Goal: Transaction & Acquisition: Purchase product/service

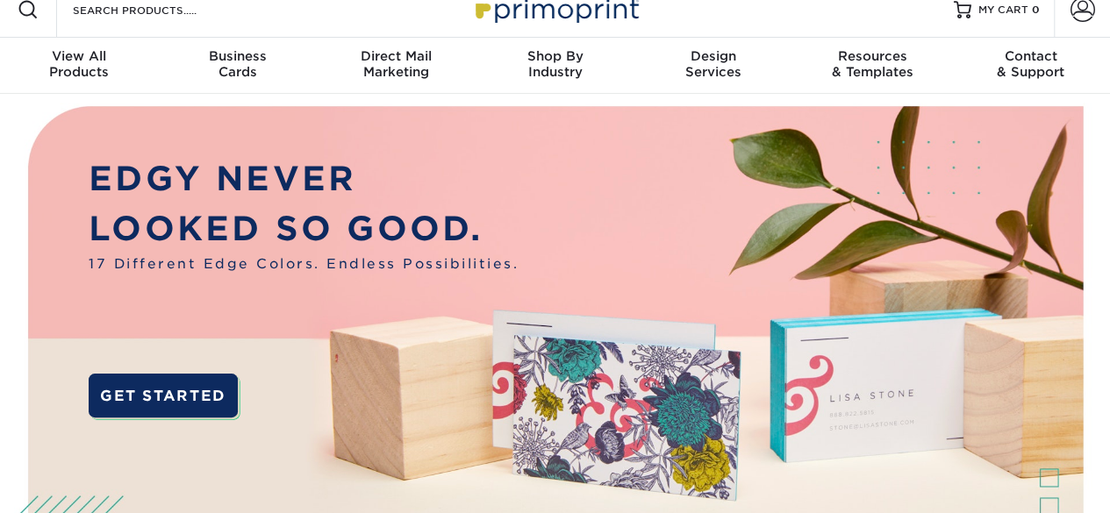
scroll to position [7, 0]
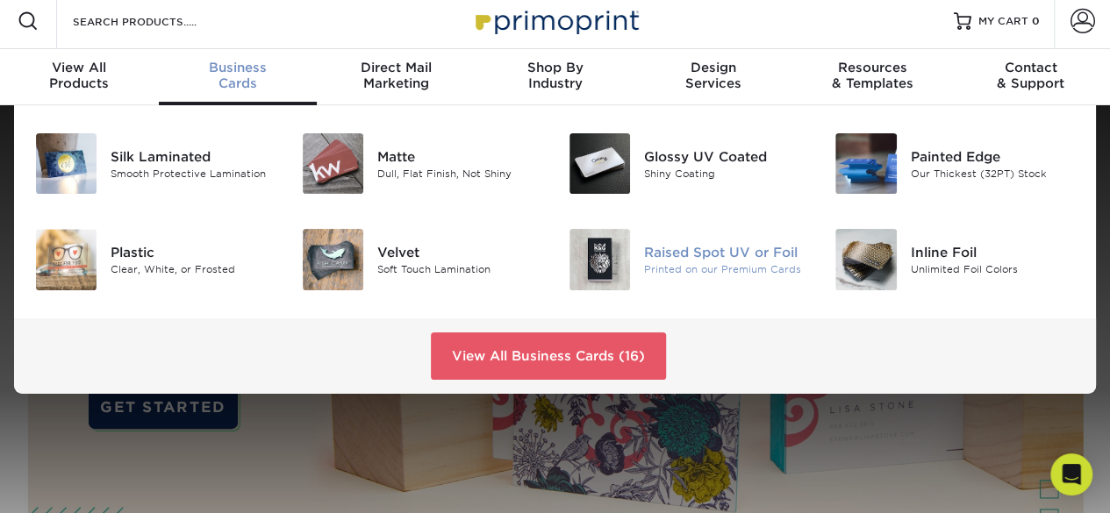
click at [702, 261] on div "Raised Spot UV or Foil" at bounding box center [726, 252] width 165 height 19
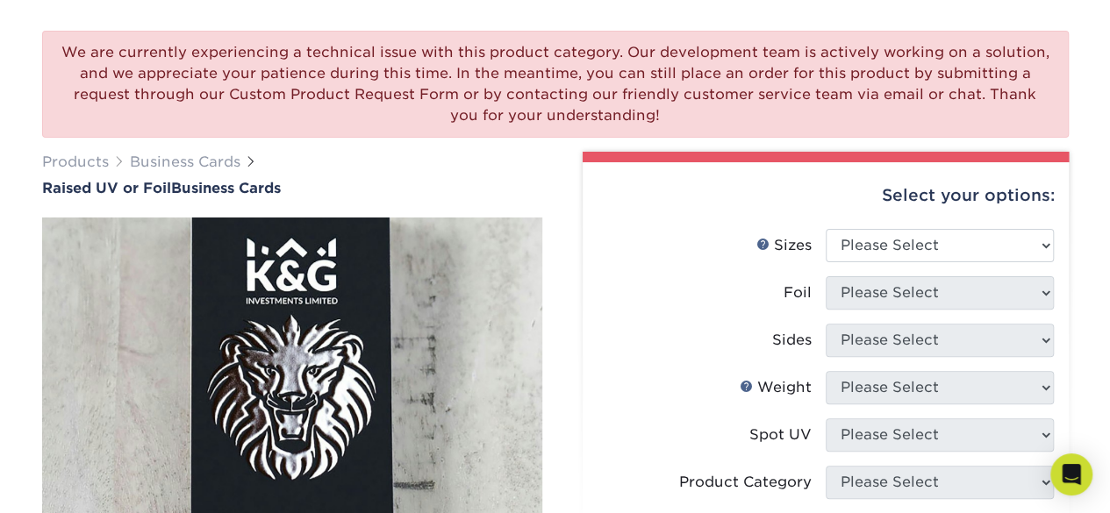
scroll to position [128, 0]
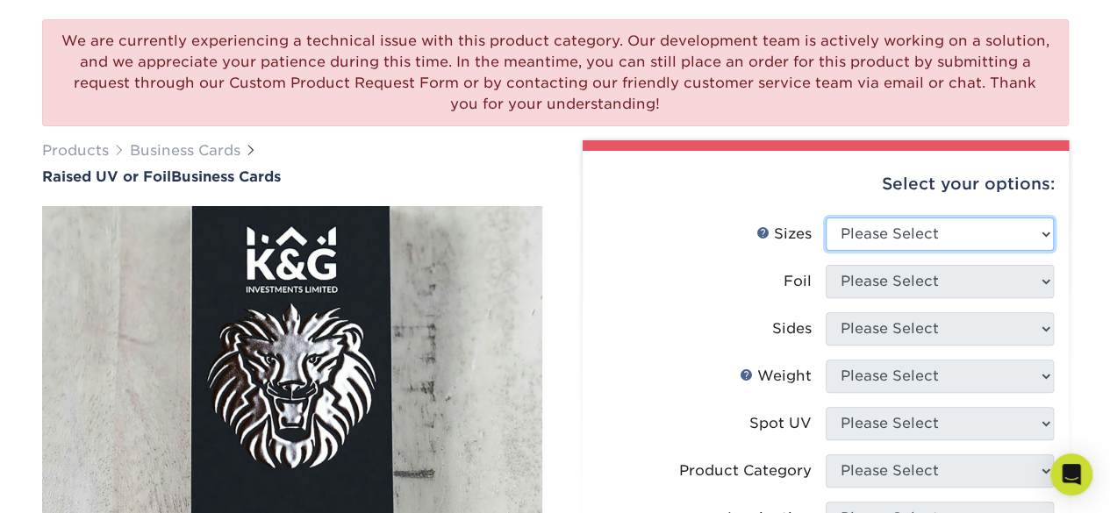
click at [848, 231] on select "Please Select 2" x 3.5" - Standard" at bounding box center [940, 234] width 228 height 33
select select "2.00x3.50"
click at [826, 218] on select "Please Select 2" x 3.5" - Standard" at bounding box center [940, 234] width 228 height 33
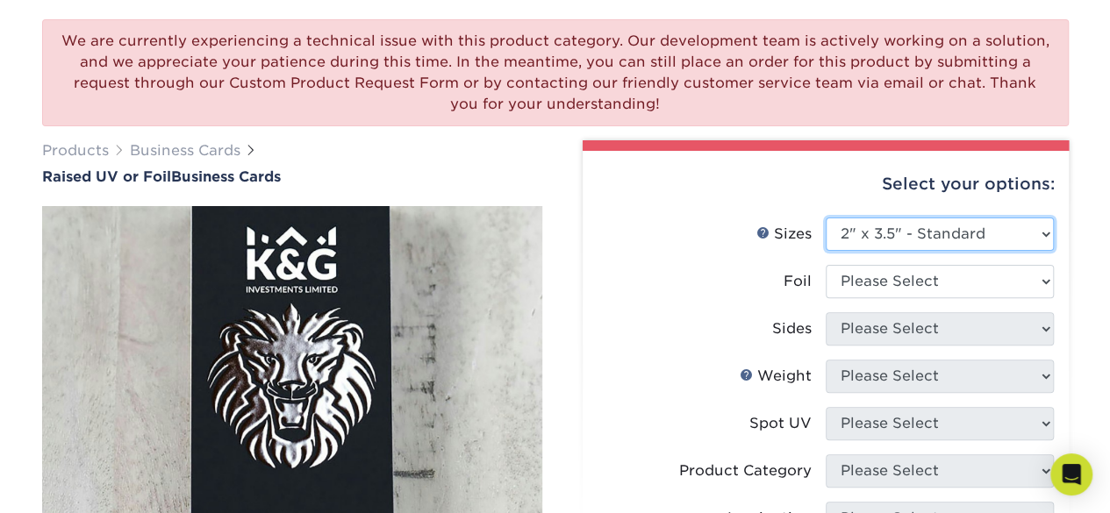
click at [886, 234] on select "Please Select 2" x 3.5" - Standard" at bounding box center [940, 234] width 228 height 33
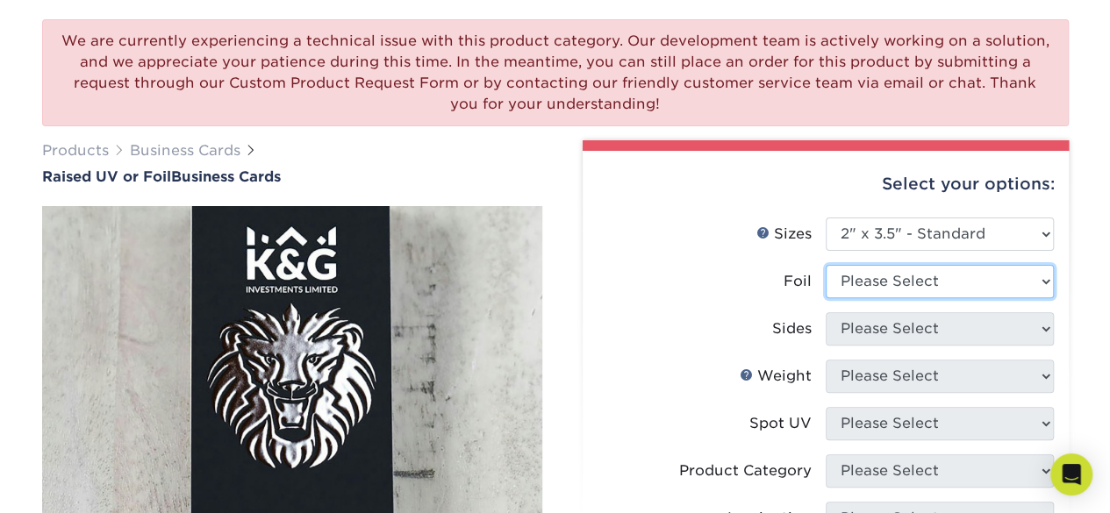
click at [888, 280] on select "Please Select No Yes" at bounding box center [940, 281] width 228 height 33
click at [799, 290] on div "Foil" at bounding box center [798, 281] width 28 height 21
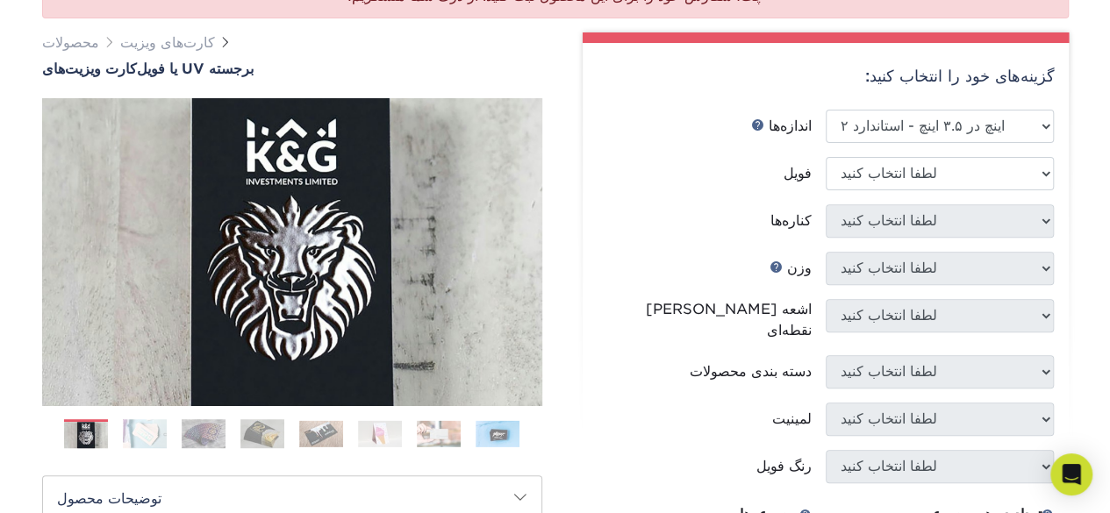
scroll to position [213, 0]
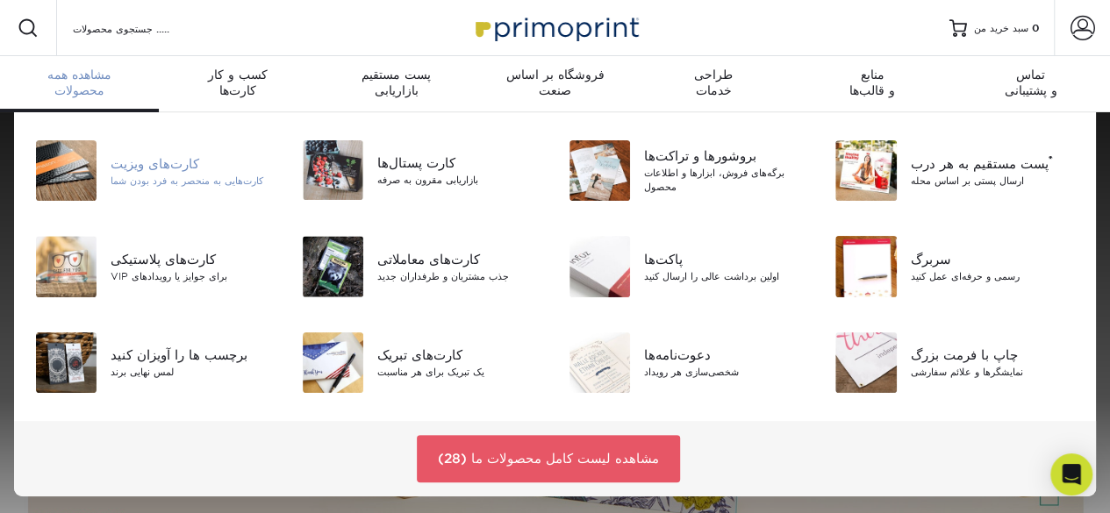
click at [140, 171] on div "کارت‌های ویزیت" at bounding box center [193, 163] width 165 height 19
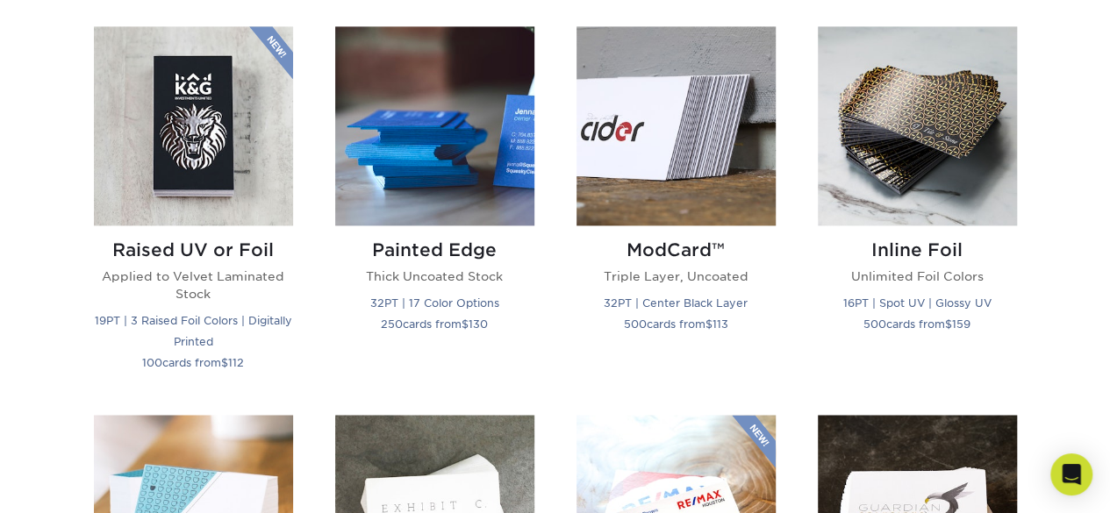
scroll to position [1222, 0]
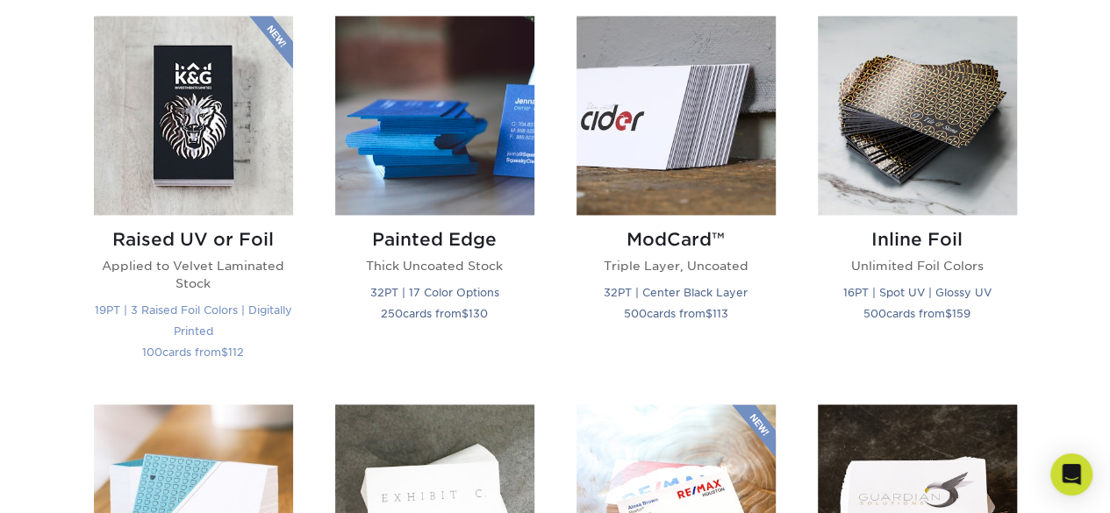
click at [197, 111] on img at bounding box center [193, 115] width 199 height 199
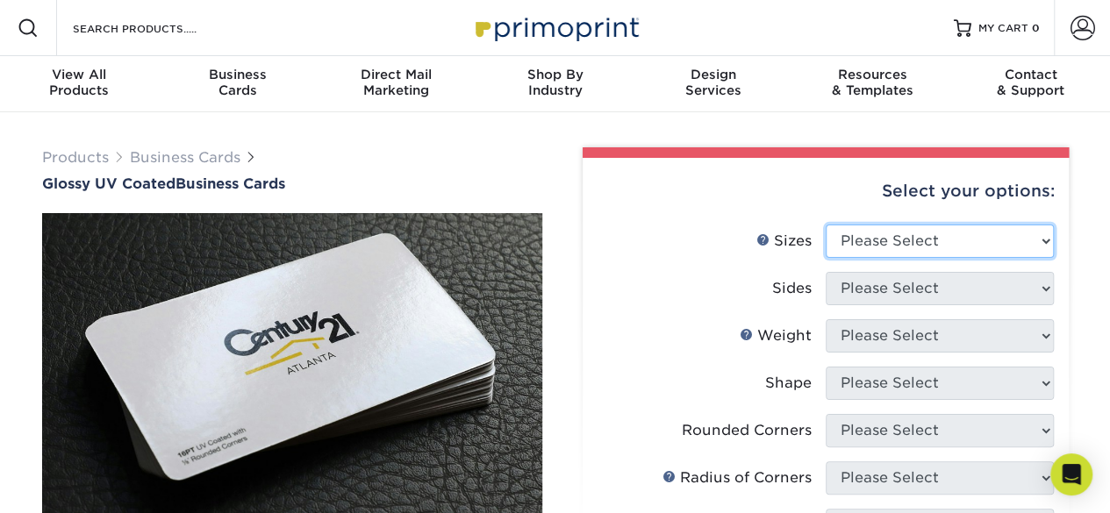
click at [905, 236] on select "Please Select 1.5" x 3.5" - Mini 1.75" x 3.5" - Mini 2" x 2" - Square 2" x 3" -…" at bounding box center [940, 241] width 228 height 33
select select "2.12x3.38"
click at [826, 225] on select "Please Select 1.5" x 3.5" - Mini 1.75" x 3.5" - Mini 2" x 2" - Square 2" x 3" -…" at bounding box center [940, 241] width 228 height 33
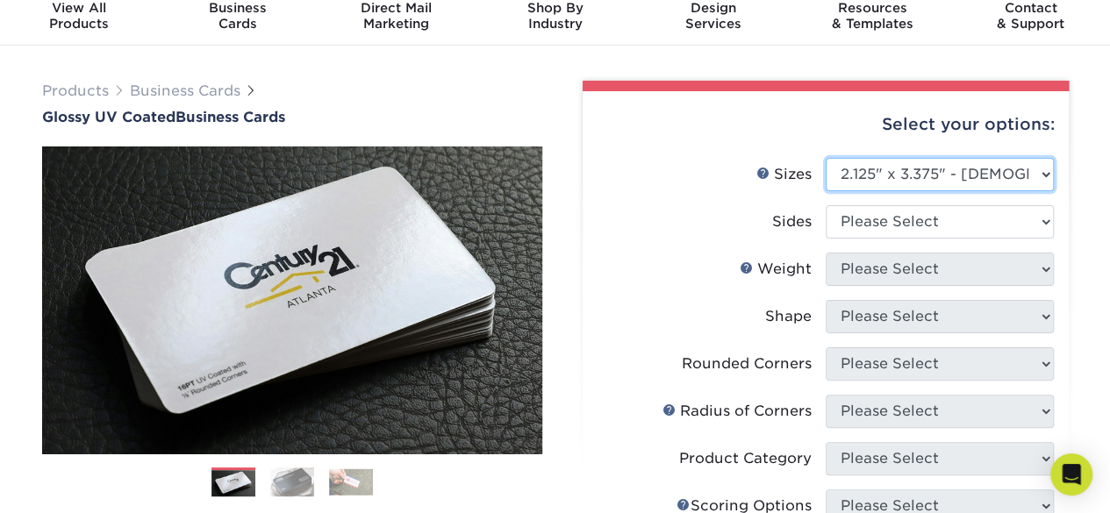
scroll to position [60, 0]
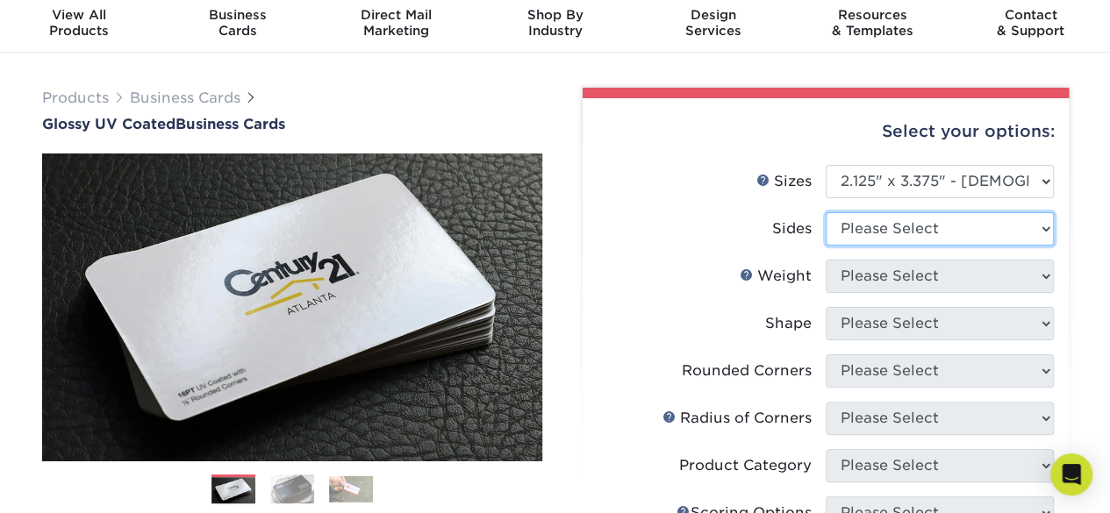
click at [906, 227] on select "Please Select Print Both Sides Print Front Only" at bounding box center [940, 228] width 228 height 33
select select "13abbda7-1d64-4f25-8bb2-c179b224825d"
click at [826, 212] on select "Please Select Print Both Sides Print Front Only" at bounding box center [940, 228] width 228 height 33
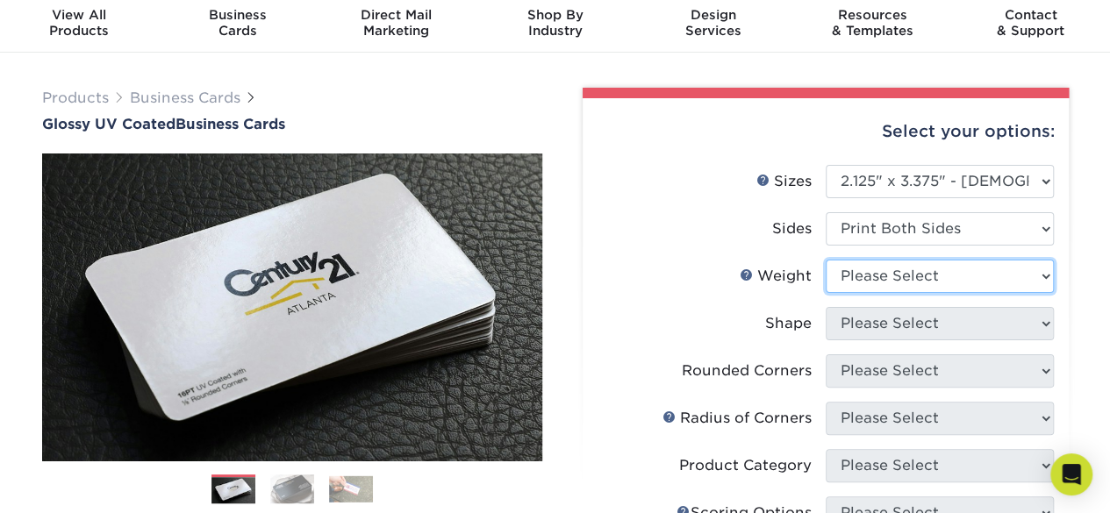
click at [904, 280] on select "Please Select 14PT 16PT" at bounding box center [940, 276] width 228 height 33
select select "16PT"
click at [826, 260] on select "Please Select 14PT 16PT" at bounding box center [940, 276] width 228 height 33
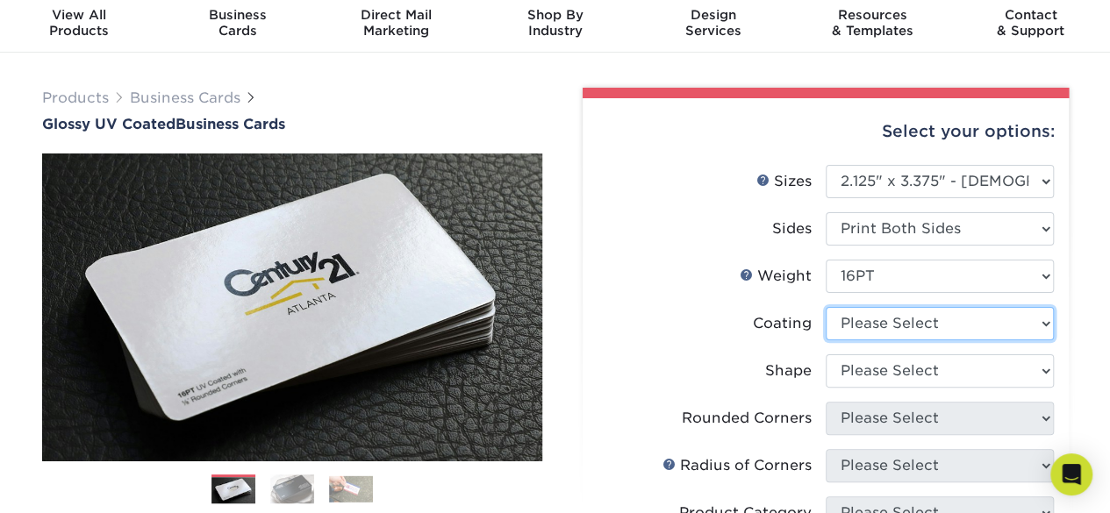
click at [868, 324] on select at bounding box center [940, 323] width 228 height 33
click at [735, 361] on label "Shape" at bounding box center [711, 370] width 228 height 33
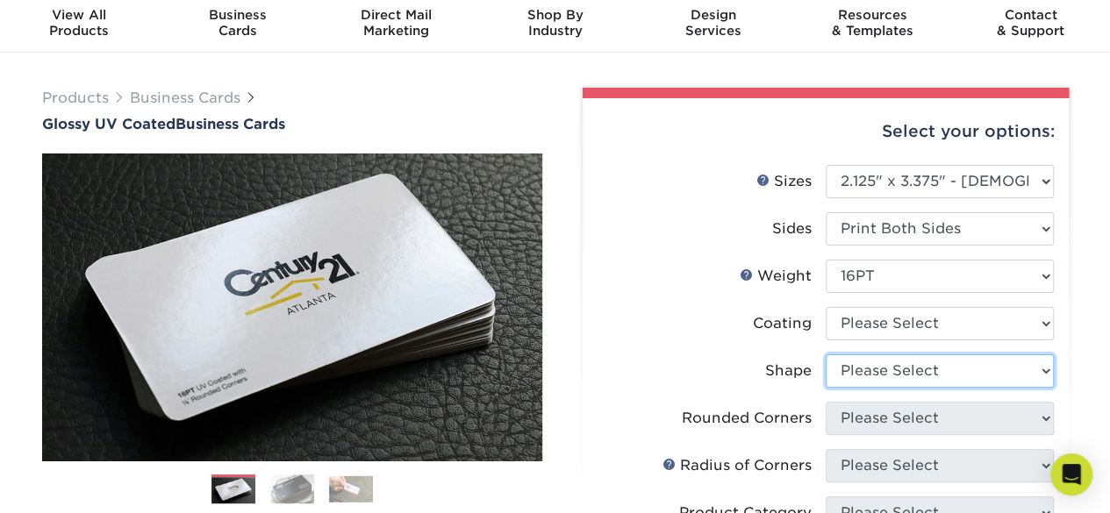
click at [923, 375] on select "Please Select Standard" at bounding box center [940, 370] width 228 height 33
select select "standard"
click at [826, 354] on select "Please Select Standard" at bounding box center [940, 370] width 228 height 33
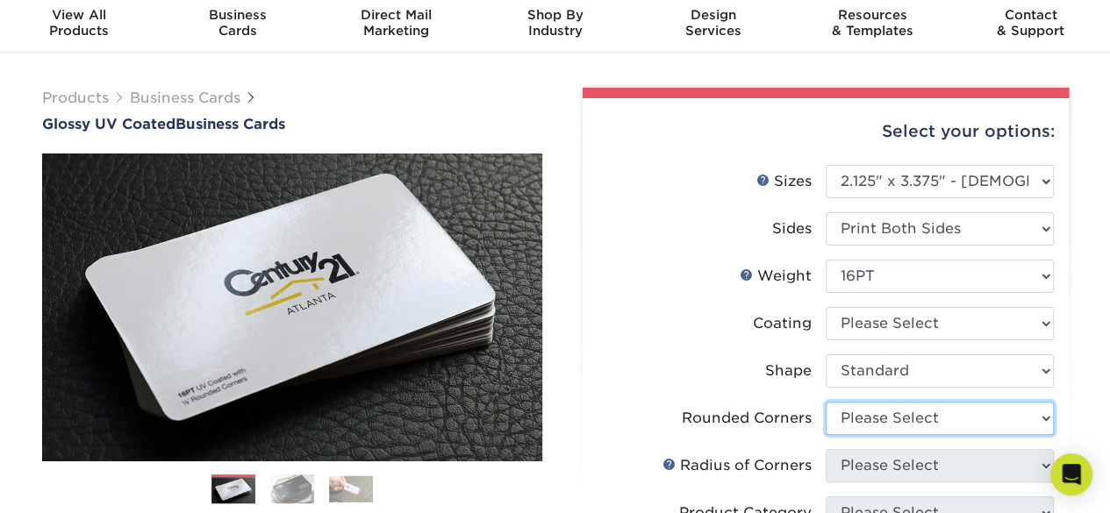
click at [905, 418] on select "Please Select Yes - Round 2 Corners Yes - Round 4 Corners No" at bounding box center [940, 418] width 228 height 33
click at [826, 402] on select "Please Select Yes - Round 2 Corners Yes - Round 4 Corners No" at bounding box center [940, 418] width 228 height 33
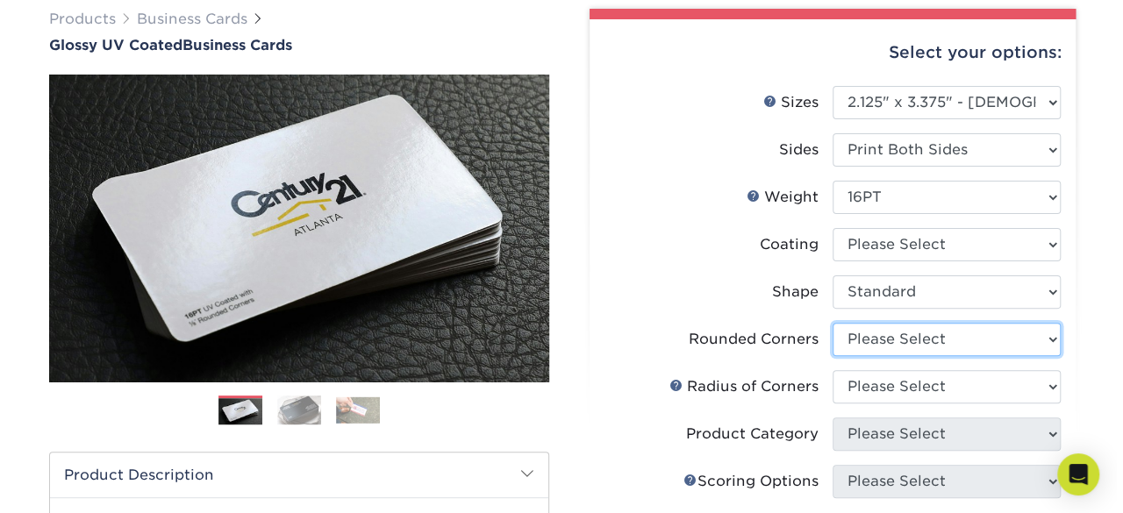
scroll to position [151, 0]
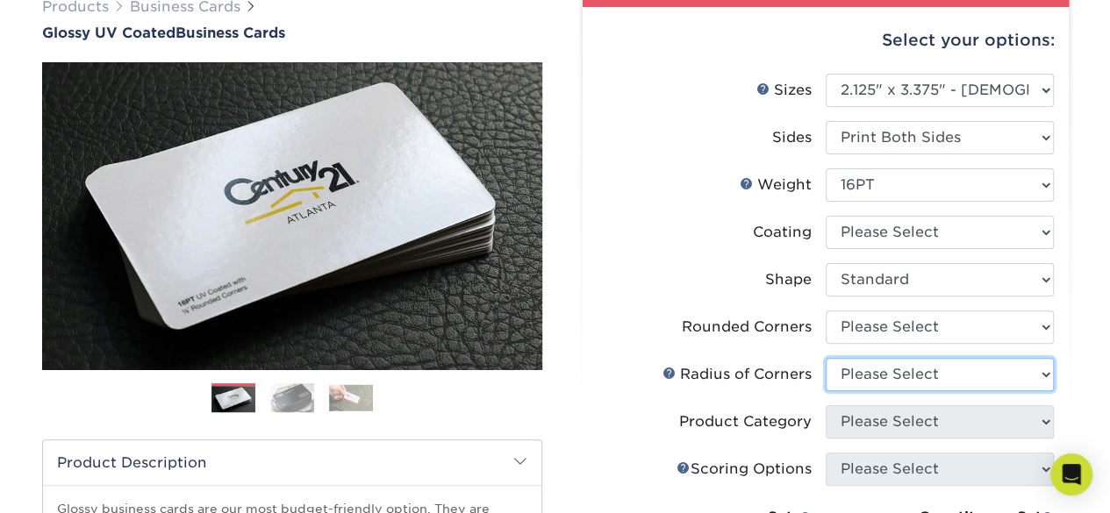
click at [876, 373] on select "Please Select" at bounding box center [940, 374] width 228 height 33
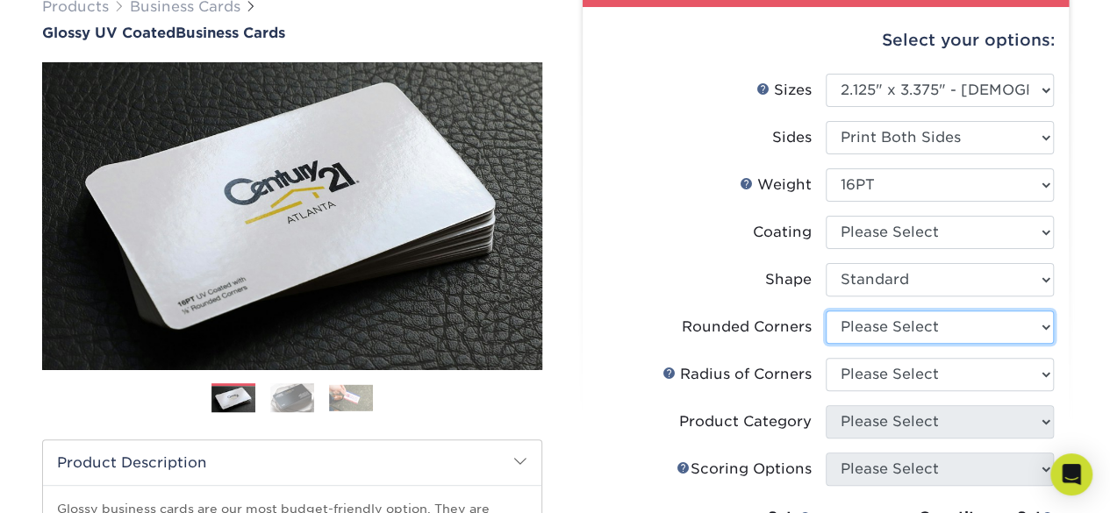
click at [880, 332] on select "Please Select Yes - Round 2 Corners Yes - Round 4 Corners No" at bounding box center [940, 327] width 228 height 33
click at [826, 311] on select "Please Select Yes - Round 2 Corners Yes - Round 4 Corners No" at bounding box center [940, 327] width 228 height 33
drag, startPoint x: 876, startPoint y: 326, endPoint x: 877, endPoint y: 377, distance: 51.8
click at [877, 377] on ul "Sizes Help Sizes Please Select 1.5" x 3.5" - Mini 1.75" x 3.5" - Mini 2" x 2" -…" at bounding box center [826, 382] width 458 height 617
click at [826, 311] on select "Please Select Yes - Round 2 Corners Yes - Round 4 Corners No" at bounding box center [940, 327] width 228 height 33
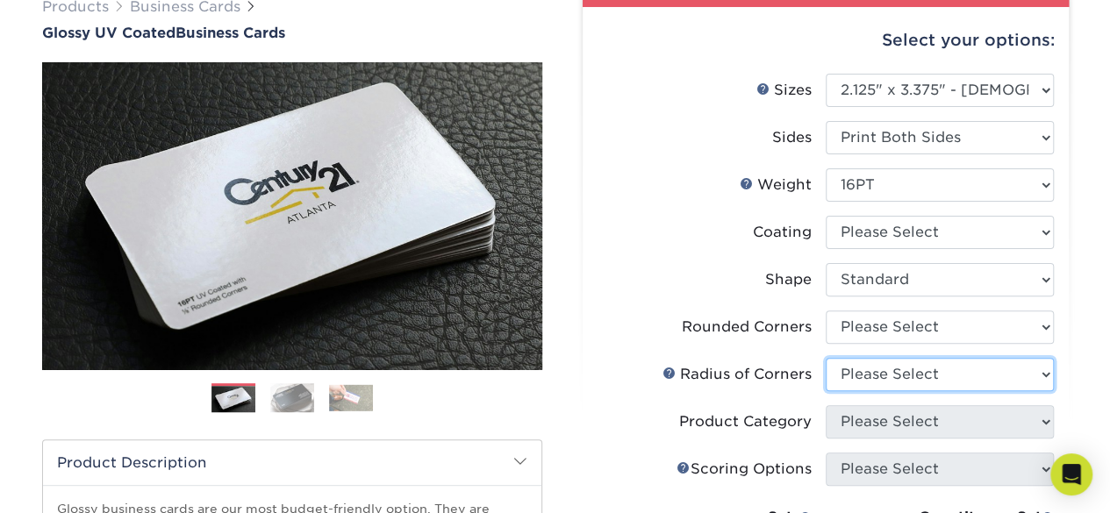
click at [872, 377] on select "Please Select" at bounding box center [940, 374] width 228 height 33
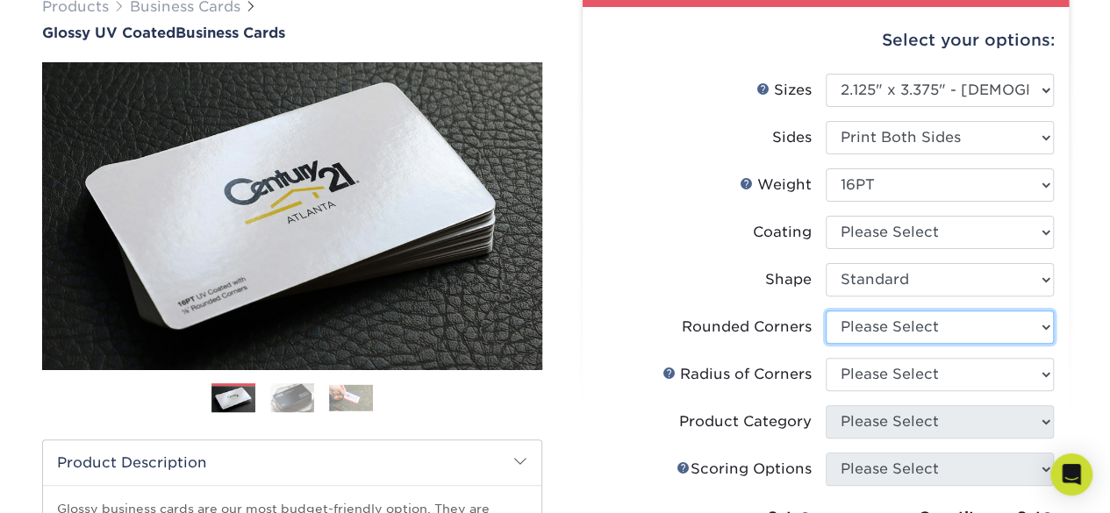
click at [876, 338] on select "Please Select Yes - Round 2 Corners Yes - Round 4 Corners No" at bounding box center [940, 327] width 228 height 33
click at [826, 311] on select "Please Select Yes - Round 2 Corners Yes - Round 4 Corners No" at bounding box center [940, 327] width 228 height 33
select select "-1"
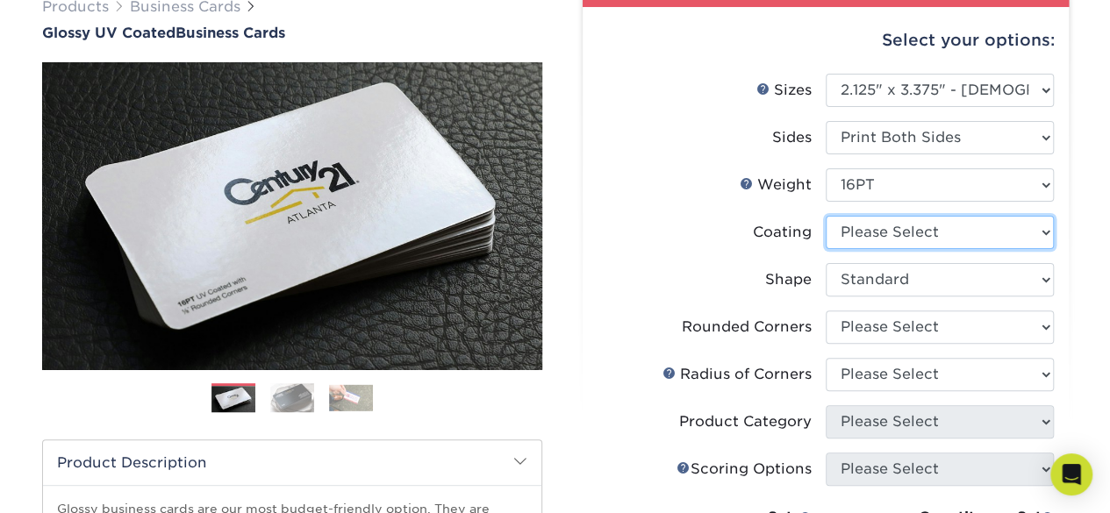
click at [897, 234] on select at bounding box center [940, 232] width 228 height 33
select select "ae367451-b2b8-45df-a344-0f05b6a12993"
click at [826, 216] on select at bounding box center [940, 232] width 228 height 33
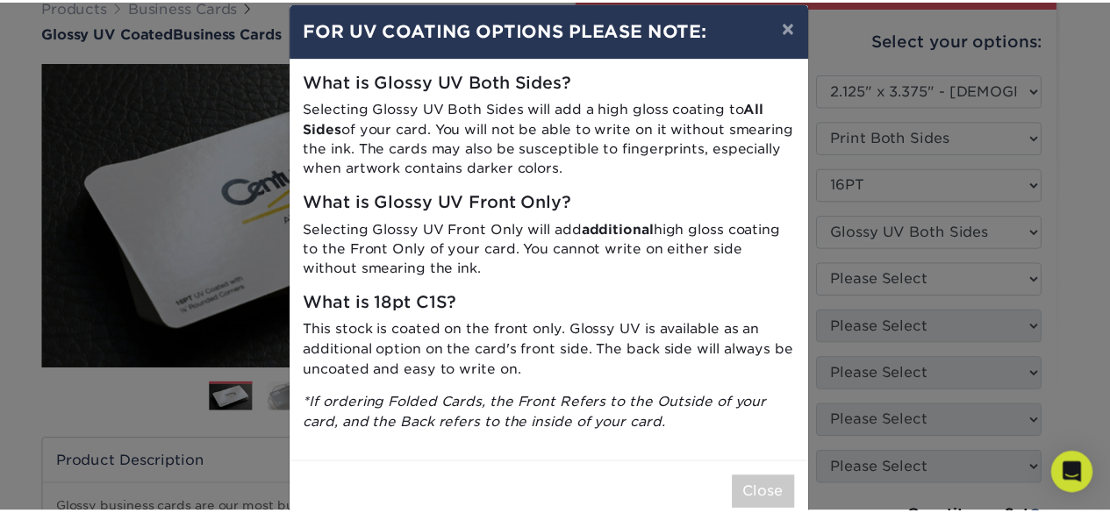
scroll to position [25, 0]
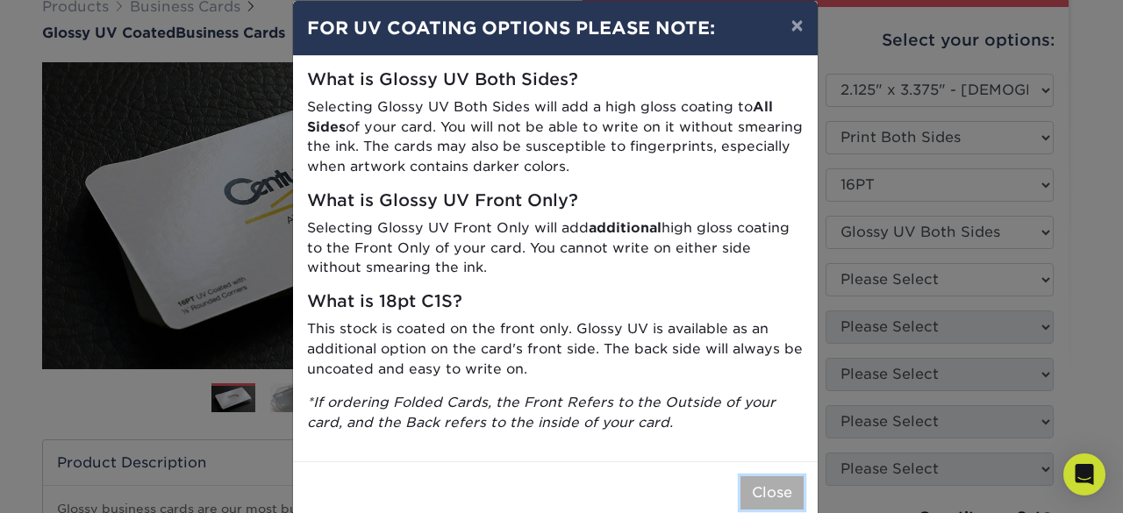
click at [758, 493] on button "Close" at bounding box center [772, 492] width 63 height 33
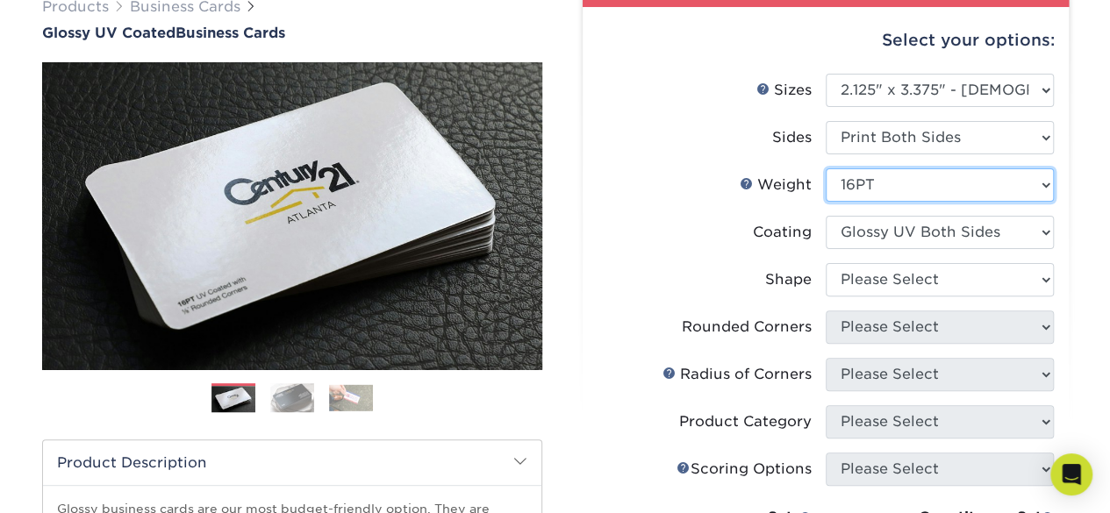
click at [906, 182] on select "Please Select 14PT 16PT" at bounding box center [940, 184] width 228 height 33
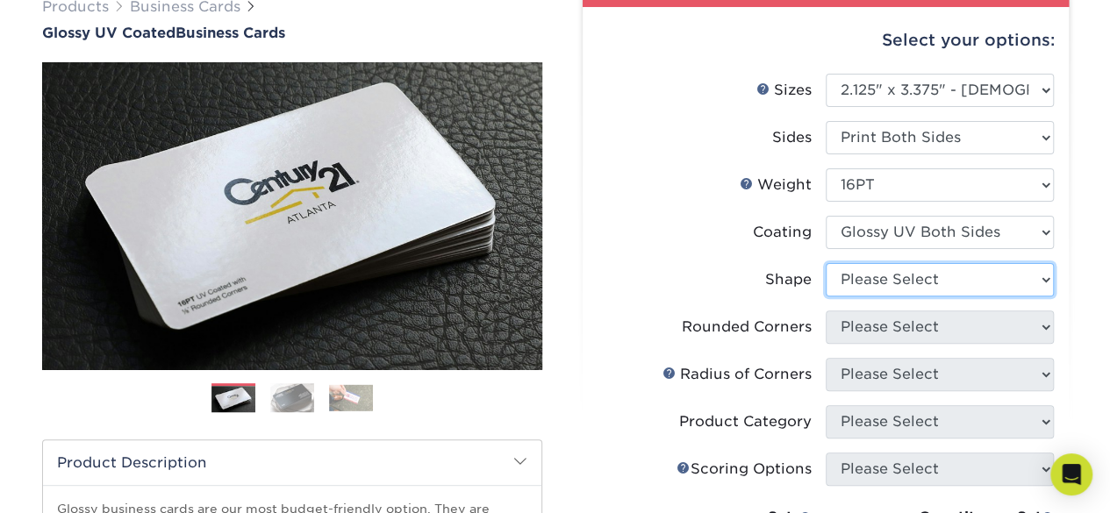
click at [916, 287] on select "Please Select Standard" at bounding box center [940, 279] width 228 height 33
select select "standard"
click at [826, 263] on select "Please Select Standard" at bounding box center [940, 279] width 228 height 33
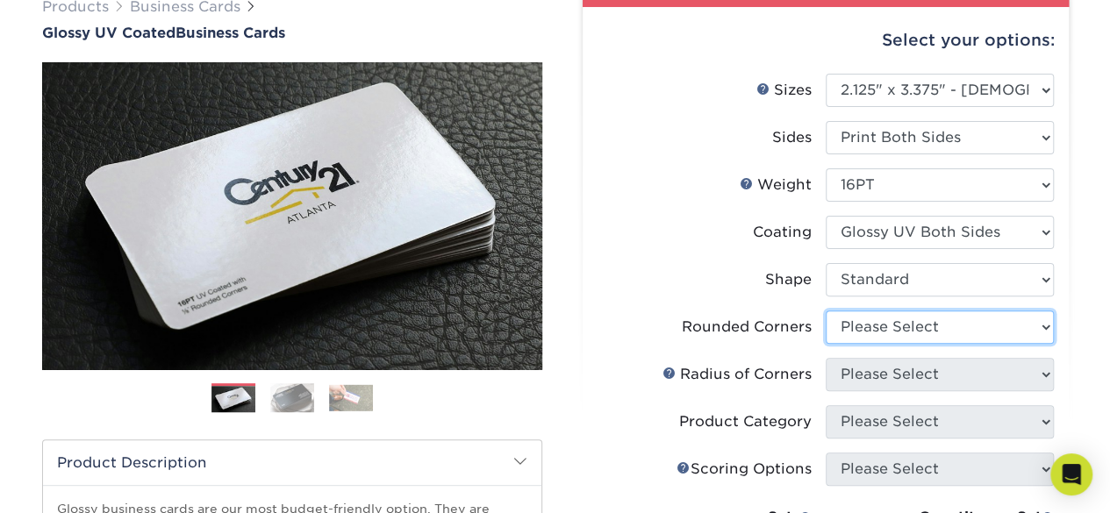
click at [930, 335] on select "Please Select Yes - Round 2 Corners Yes - Round 4 Corners No" at bounding box center [940, 327] width 228 height 33
select select "7672df9e-0e0a-464d-8e1f-920c575e4da3"
click at [826, 311] on select "Please Select Yes - Round 2 Corners Yes - Round 4 Corners No" at bounding box center [940, 327] width 228 height 33
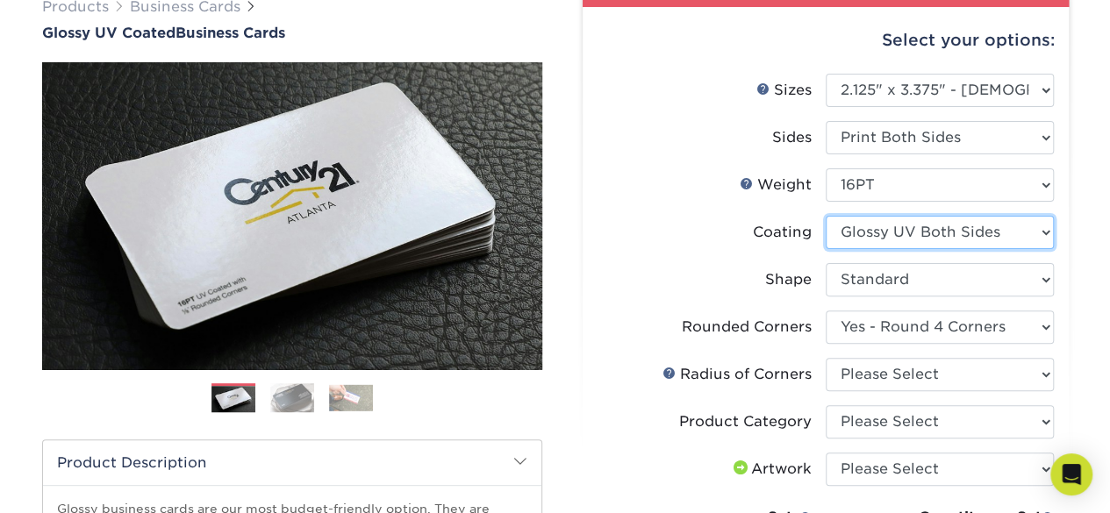
click at [935, 237] on select at bounding box center [940, 232] width 228 height 33
select select "-1"
click at [826, 216] on select at bounding box center [940, 232] width 228 height 33
select select "-1"
select select
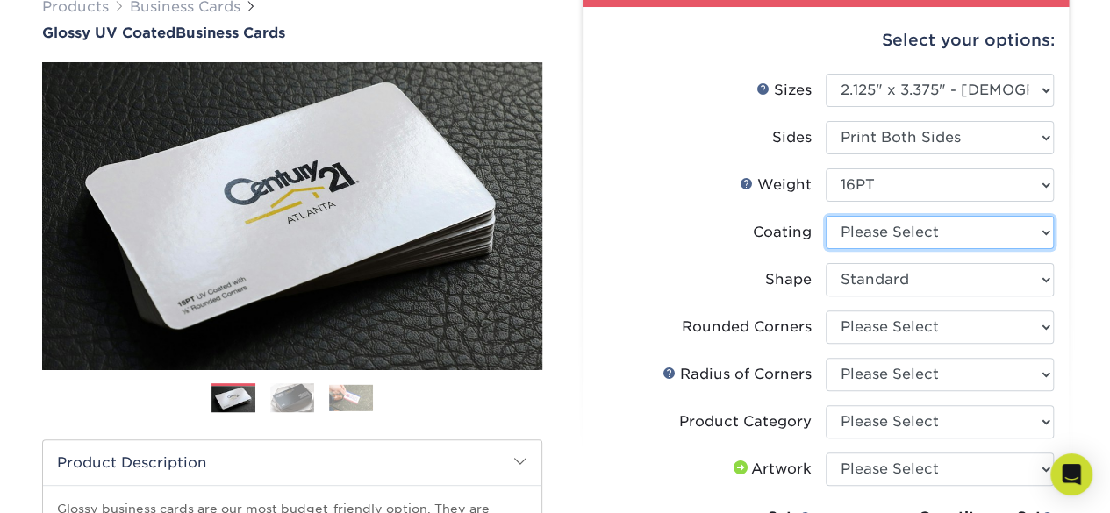
select select "-1"
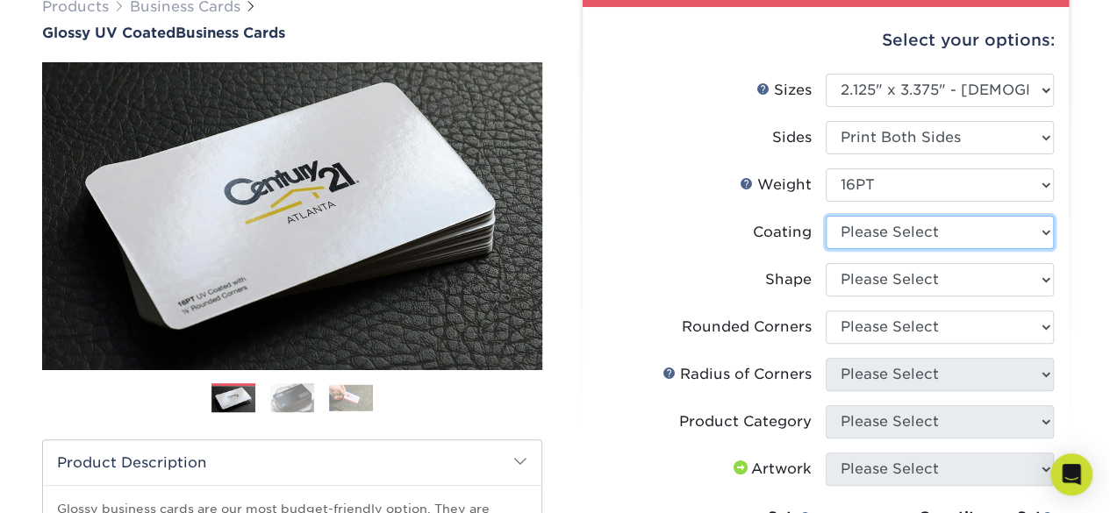
click at [895, 240] on select at bounding box center [940, 232] width 228 height 33
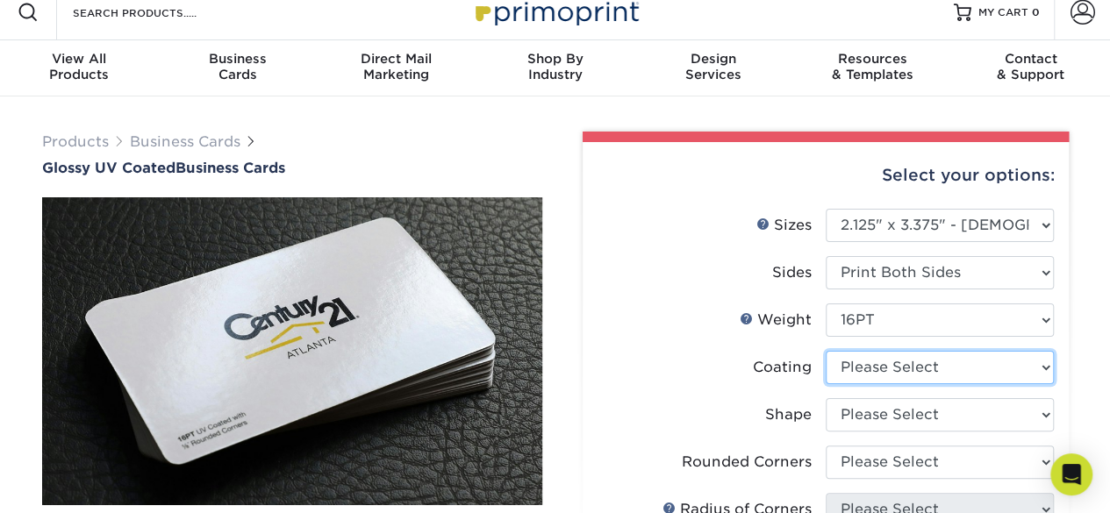
scroll to position [19, 0]
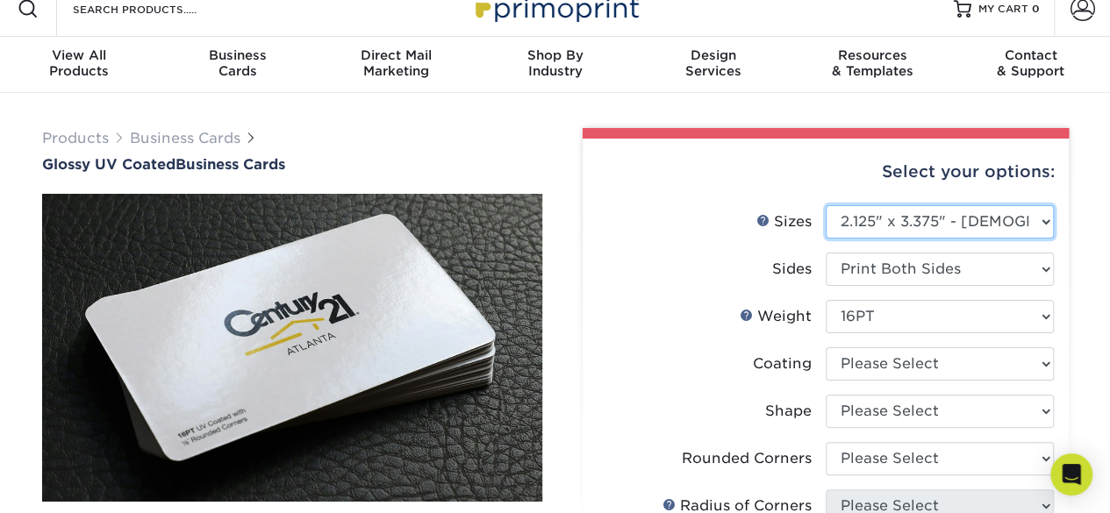
click at [921, 212] on select "Please Select 1.5" x 3.5" - Mini 1.75" x 3.5" - Mini 2" x 2" - Square 2" x 3" -…" at bounding box center [940, 221] width 228 height 33
click at [826, 205] on select "Please Select 1.5" x 3.5" - Mini 1.75" x 3.5" - Mini 2" x 2" - Square 2" x 3" -…" at bounding box center [940, 221] width 228 height 33
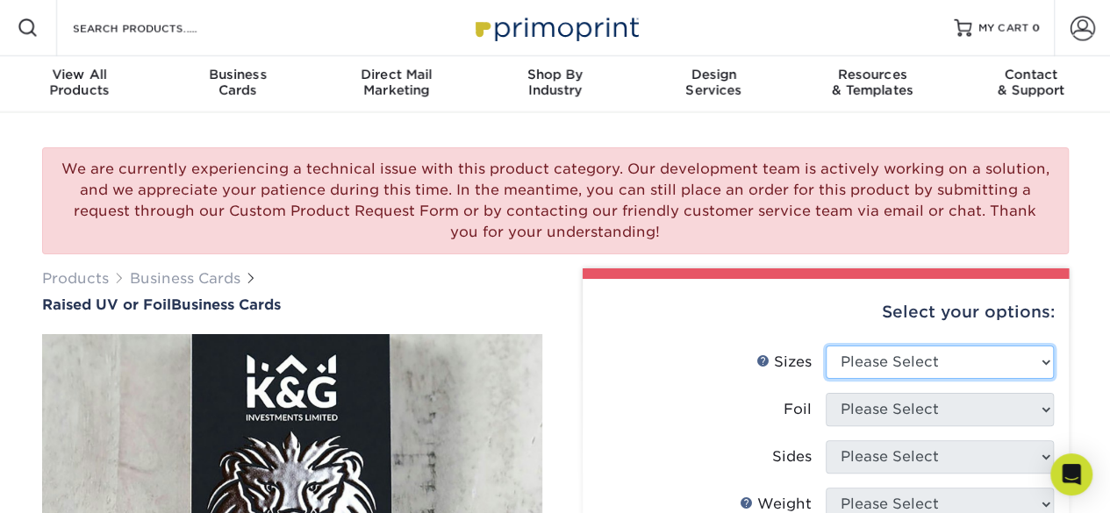
click at [885, 354] on select "Please Select 2" x 3.5" - Standard" at bounding box center [940, 362] width 228 height 33
click at [820, 299] on div "Select your options:" at bounding box center [826, 312] width 458 height 67
select select "2.00x3.50"
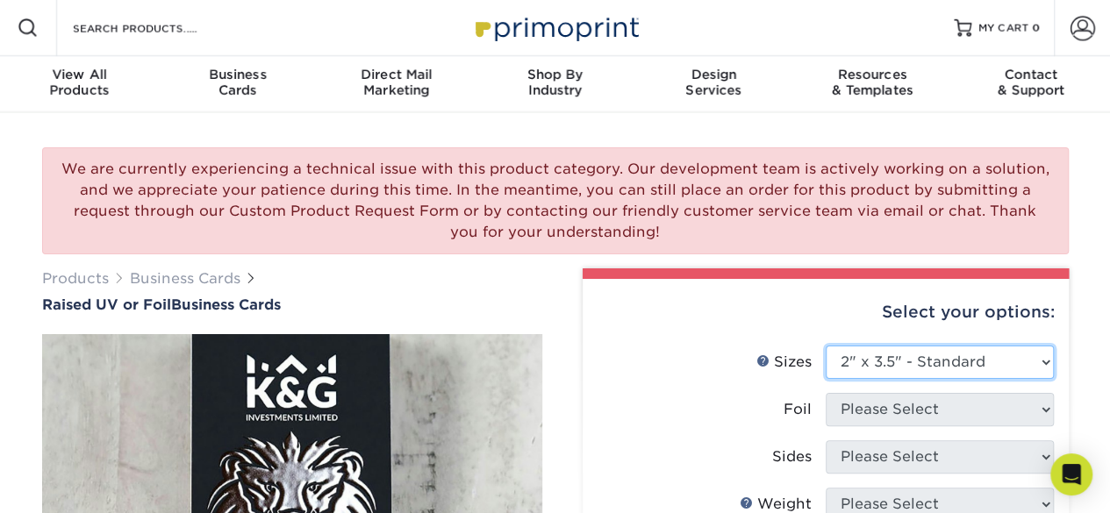
drag, startPoint x: 871, startPoint y: 364, endPoint x: 869, endPoint y: 411, distance: 47.5
click at [826, 346] on select "Please Select 2" x 3.5" - Standard" at bounding box center [940, 362] width 228 height 33
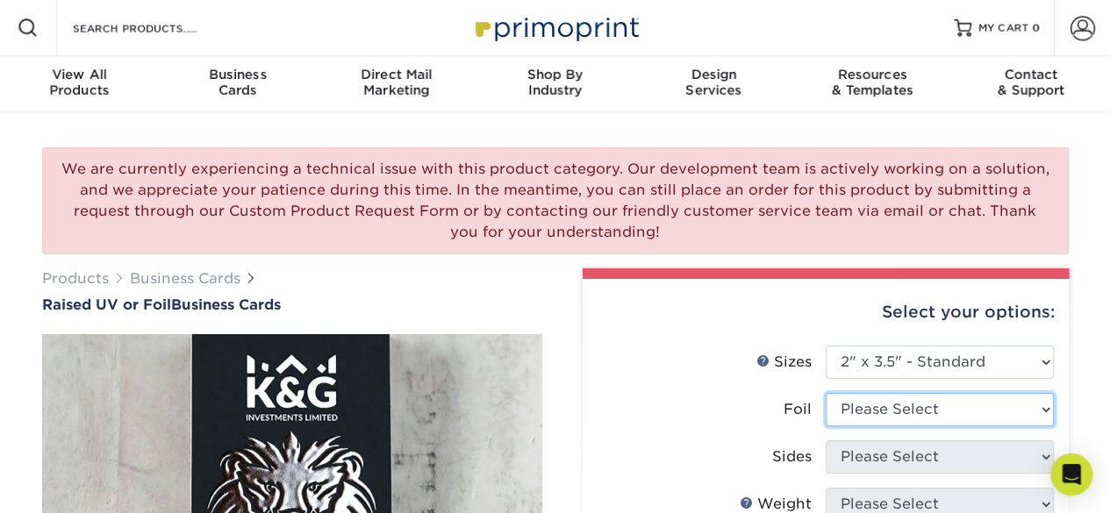
click at [869, 411] on select "Please Select No Yes" at bounding box center [940, 409] width 228 height 33
select select "0"
click at [826, 393] on select "Please Select No Yes" at bounding box center [940, 409] width 228 height 33
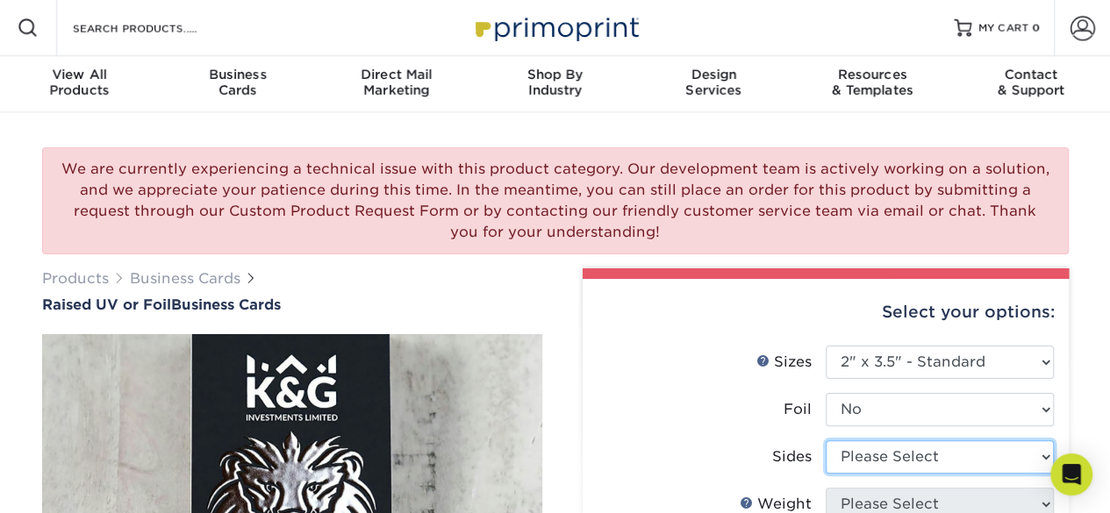
click at [868, 459] on select "Please Select Print Both Sides Print Front Only" at bounding box center [940, 456] width 228 height 33
select select "13abbda7-1d64-4f25-8bb2-c179b224825d"
click at [826, 440] on select "Please Select Print Both Sides Print Front Only" at bounding box center [940, 456] width 228 height 33
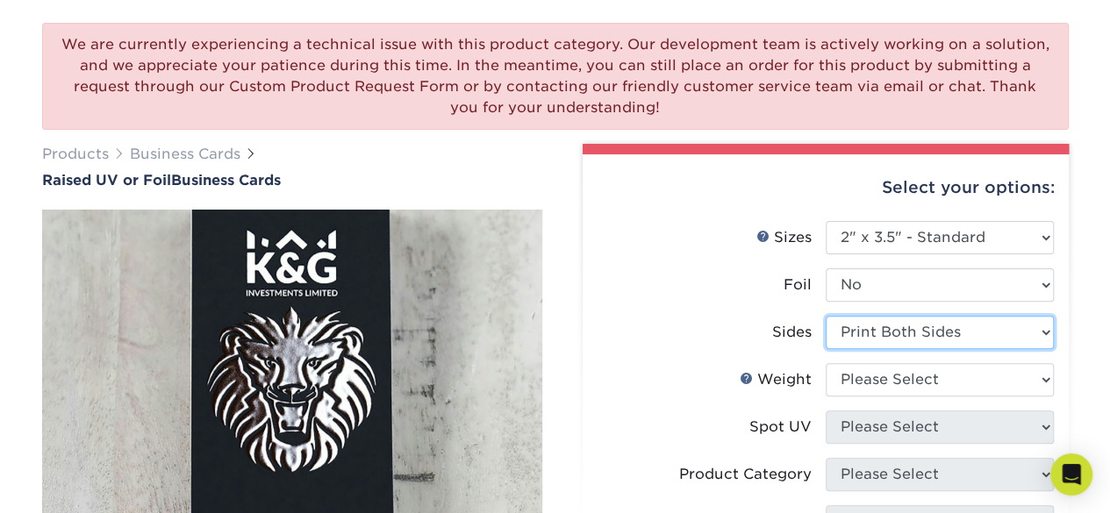
scroll to position [130, 0]
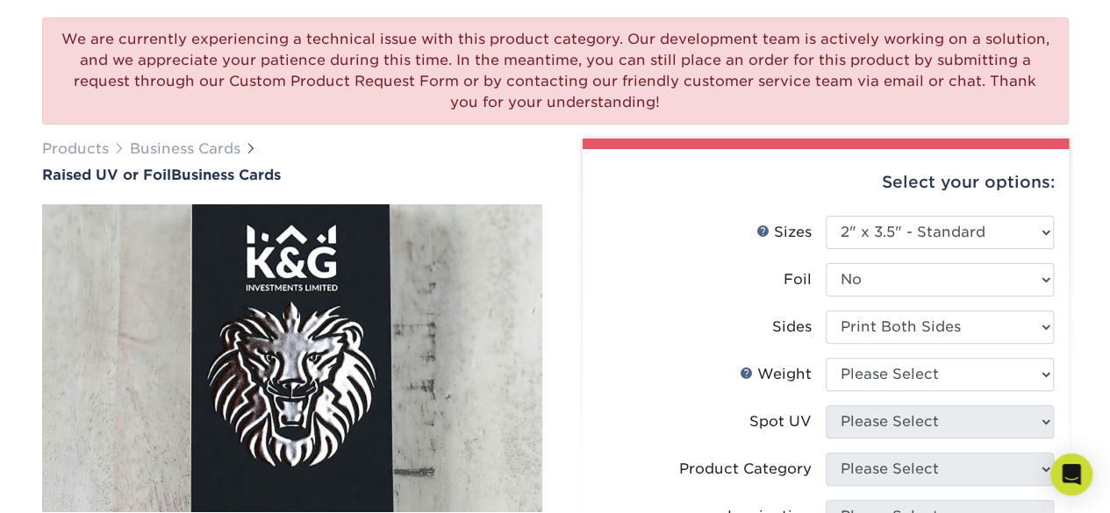
drag, startPoint x: 898, startPoint y: 355, endPoint x: 893, endPoint y: 376, distance: 21.5
click at [893, 376] on ul "Sizes Help Sizes Please Select 2" x 3.5" - Standard Foil" at bounding box center [826, 500] width 458 height 569
click at [893, 376] on select "Please Select 16PT" at bounding box center [940, 374] width 228 height 33
select select "16PT"
click at [826, 358] on select "Please Select 16PT" at bounding box center [940, 374] width 228 height 33
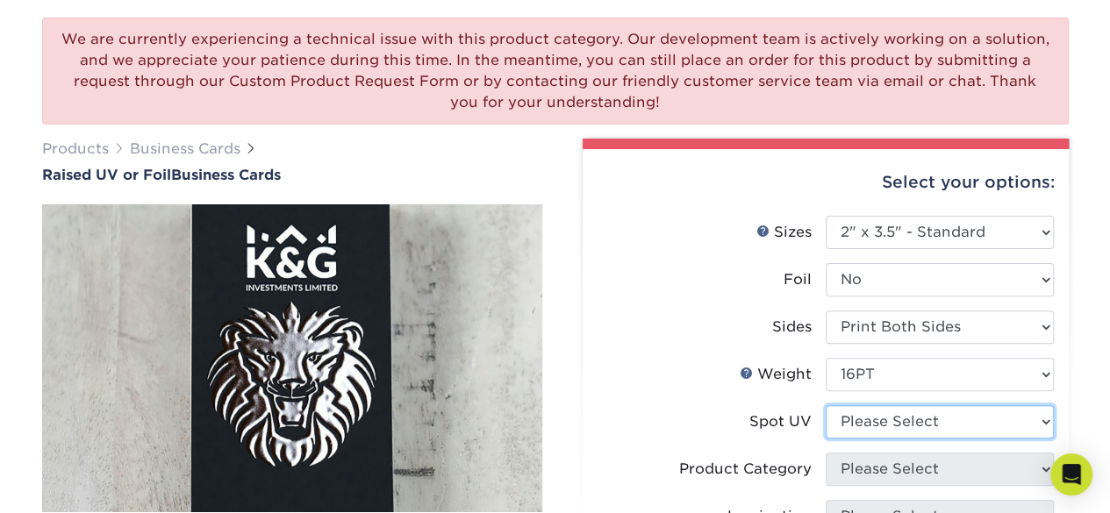
click at [880, 424] on select "Please Select No Spot UV Front Only" at bounding box center [940, 421] width 228 height 33
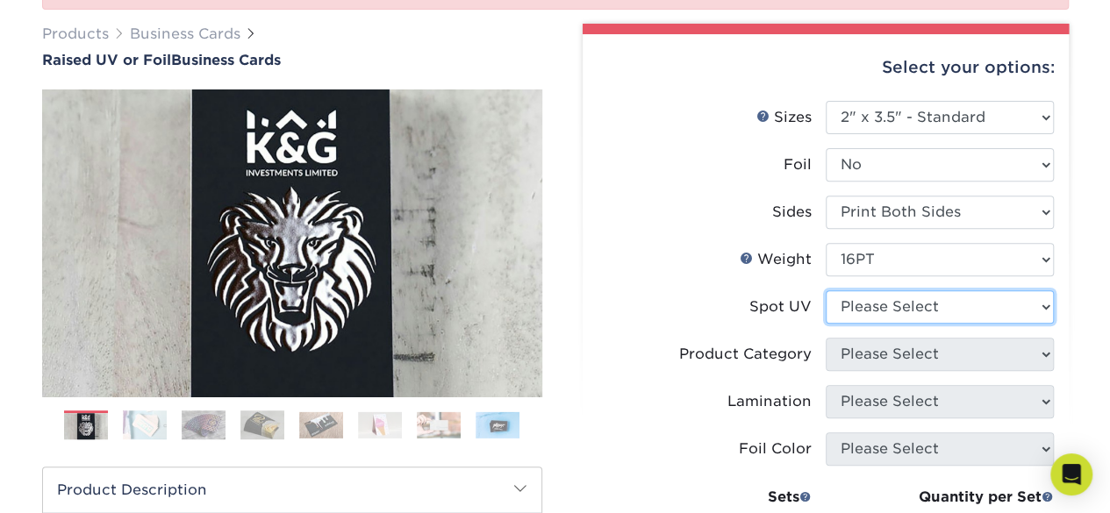
scroll to position [246, 0]
click at [910, 312] on select "Please Select No Spot UV Front Only" at bounding box center [940, 306] width 228 height 33
select select "1"
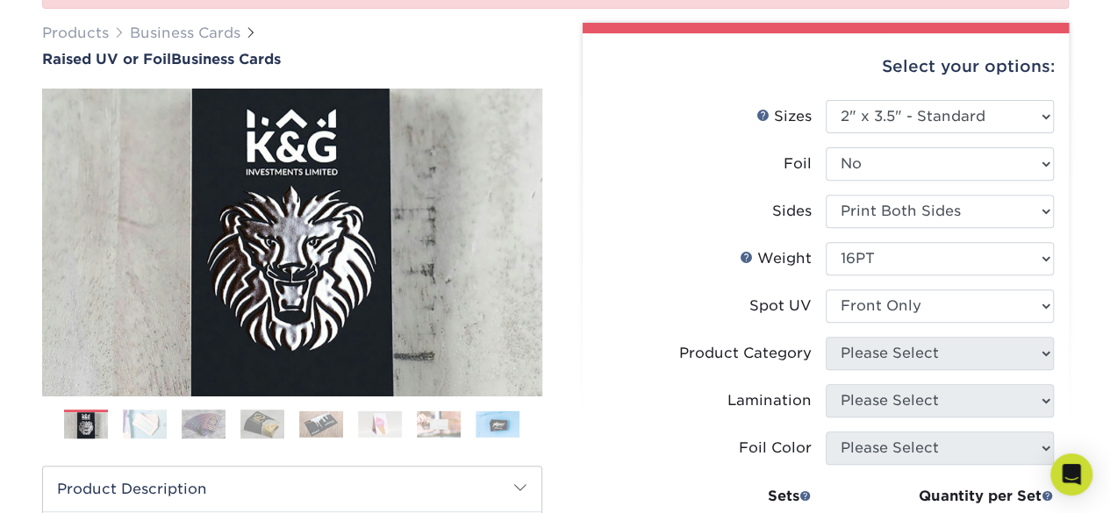
click at [826, 290] on select "Please Select No Spot UV Front Only" at bounding box center [940, 306] width 228 height 33
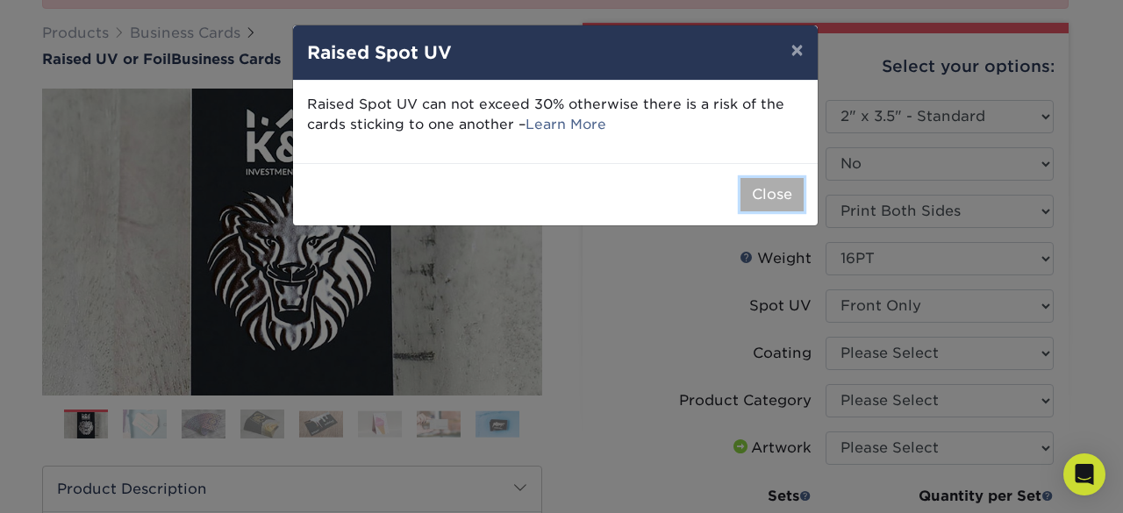
click at [784, 196] on button "Close" at bounding box center [772, 194] width 63 height 33
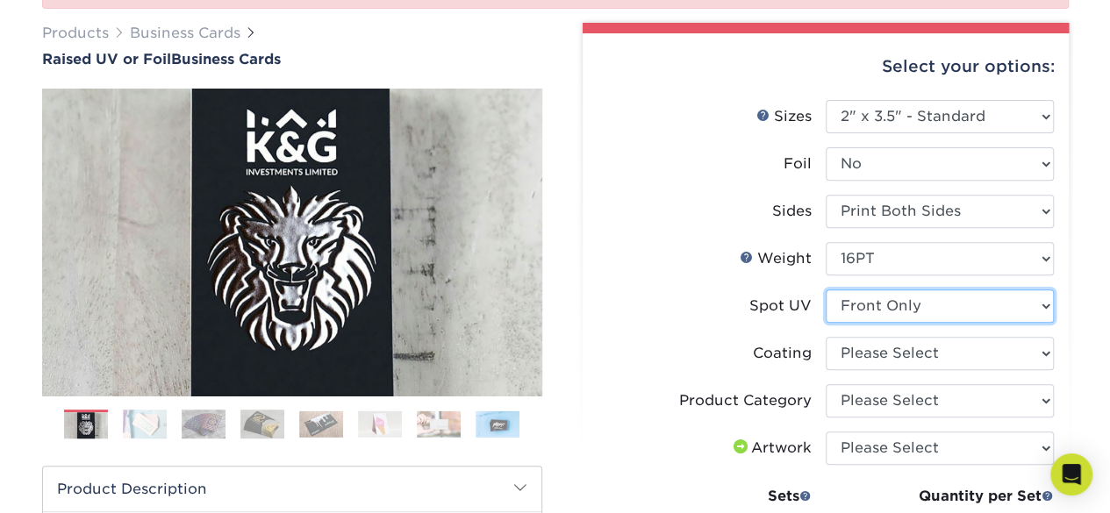
click at [909, 304] on select "Please Select No Spot UV Front Only" at bounding box center [940, 306] width 228 height 33
click at [826, 290] on select "Please Select No Spot UV Front Only" at bounding box center [940, 306] width 228 height 33
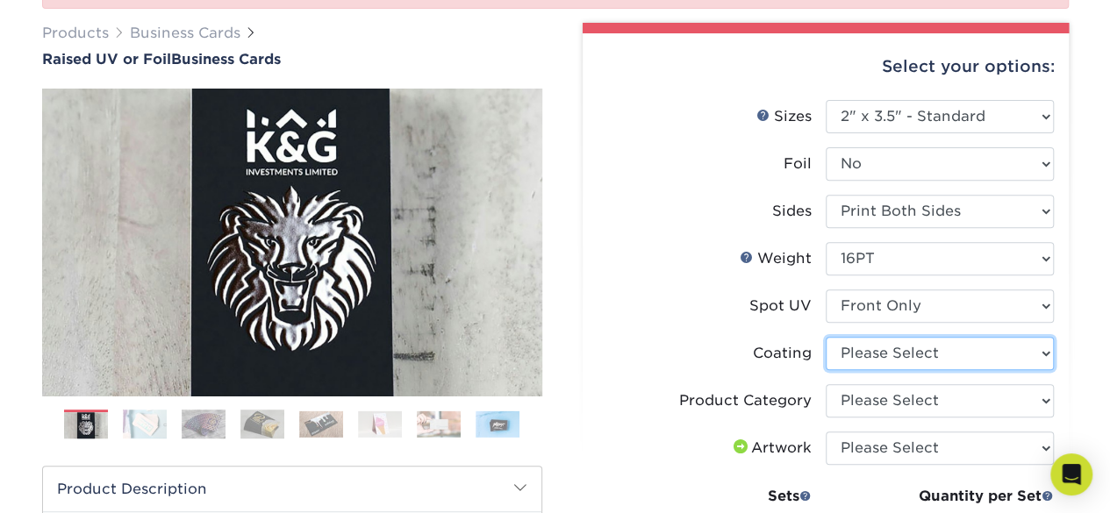
click at [900, 361] on select at bounding box center [940, 353] width 228 height 33
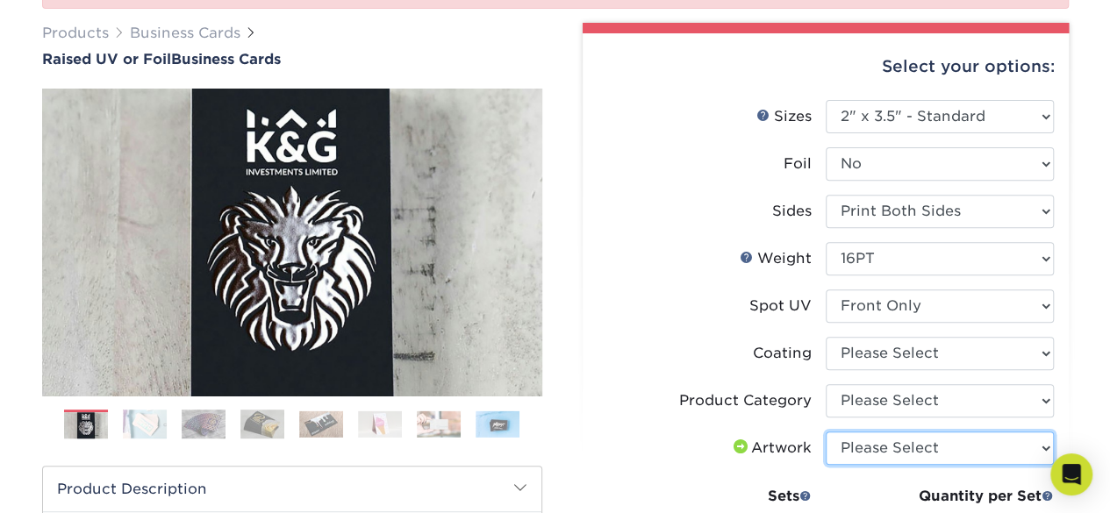
click at [879, 448] on select "Please Select I will upload files I need a design - $100" at bounding box center [940, 448] width 228 height 33
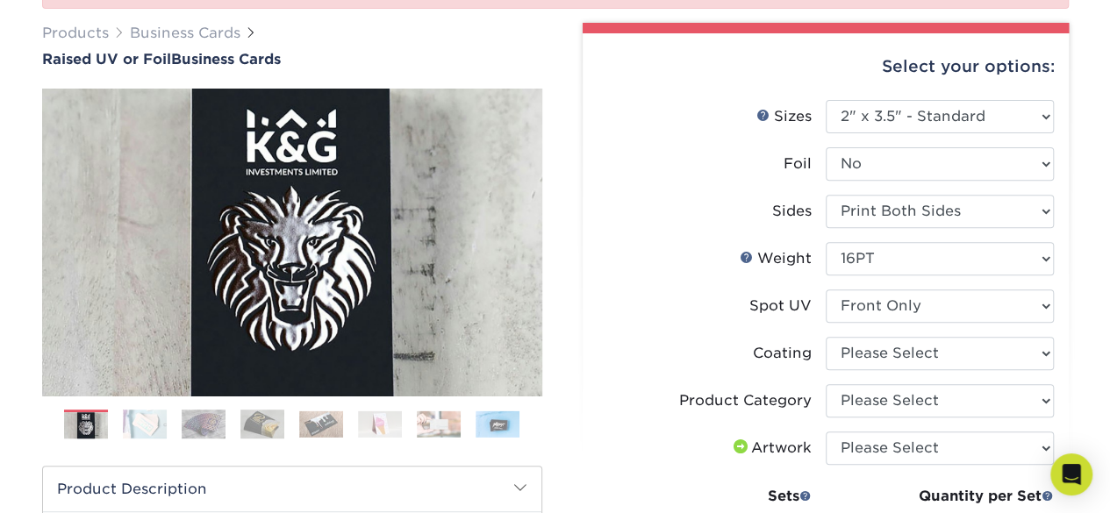
click at [765, 433] on label "Artwork" at bounding box center [711, 448] width 228 height 33
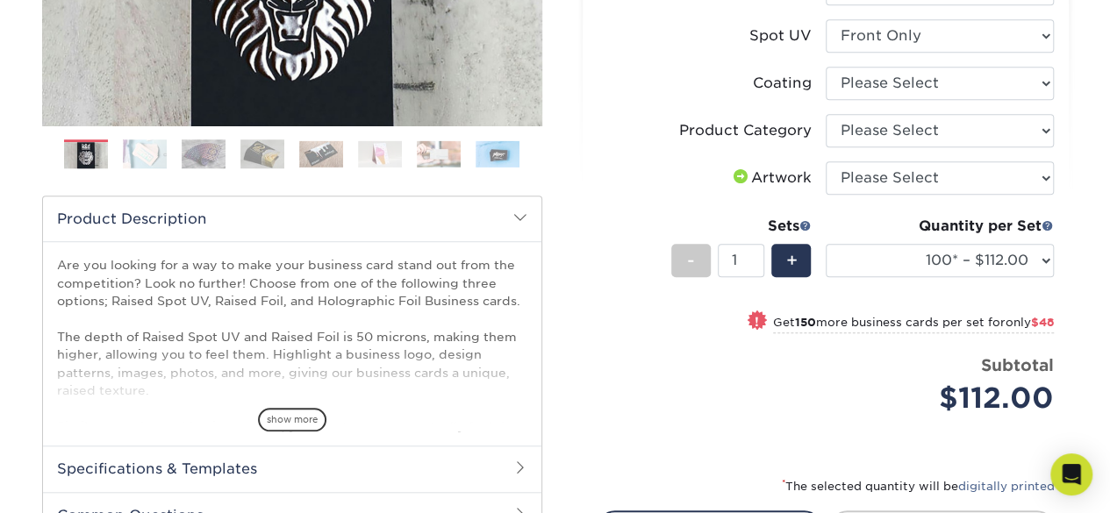
scroll to position [518, 0]
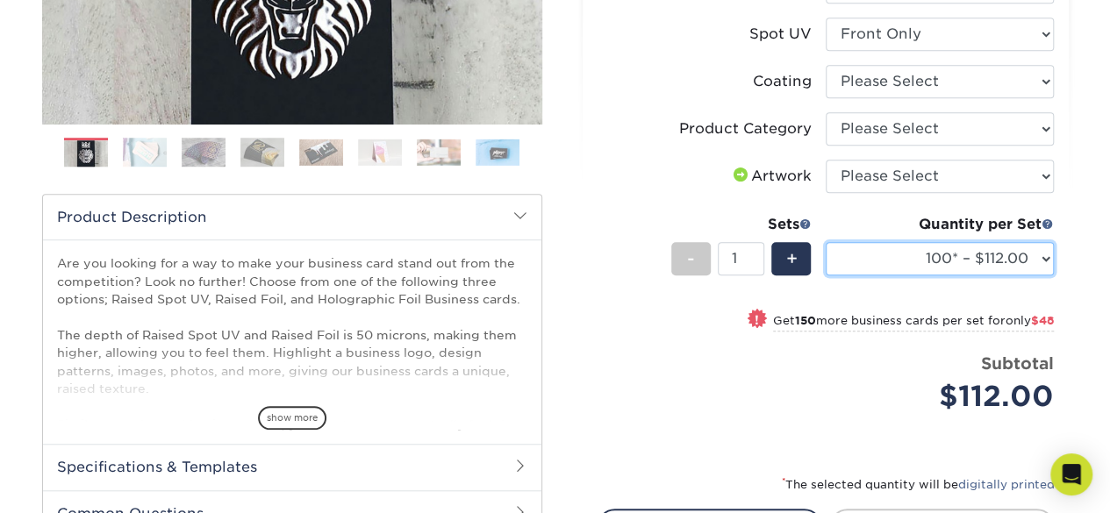
click at [917, 264] on select "100* – $112.00 250* – $160.00 500* – $216.00" at bounding box center [940, 258] width 228 height 33
